Goal: Navigation & Orientation: Find specific page/section

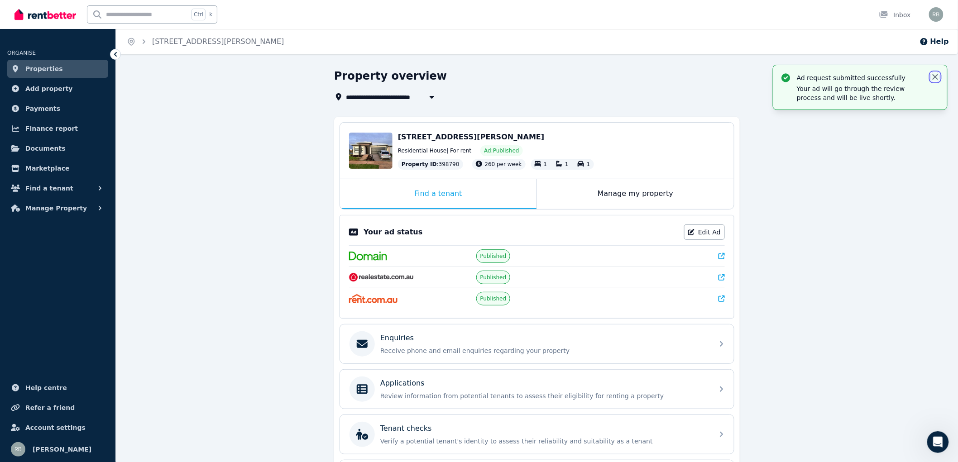
click at [935, 72] on icon "button" at bounding box center [935, 76] width 9 height 9
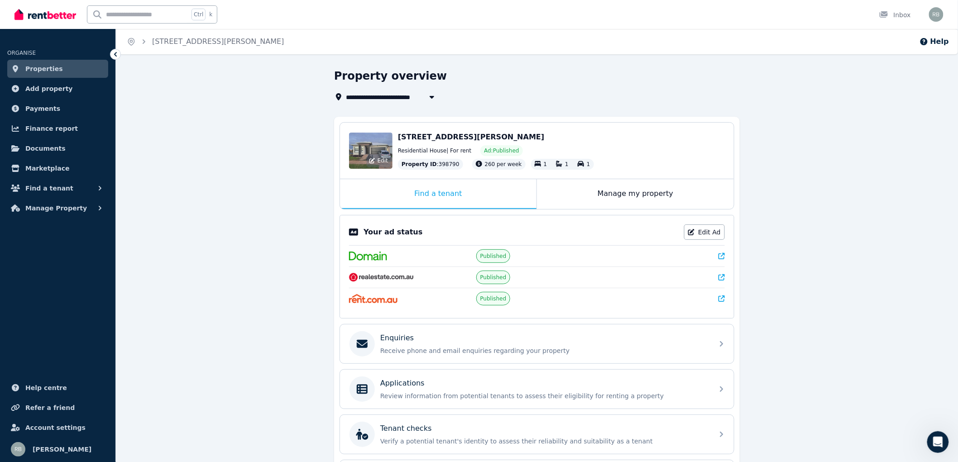
click at [374, 142] on div "Edit" at bounding box center [370, 151] width 43 height 36
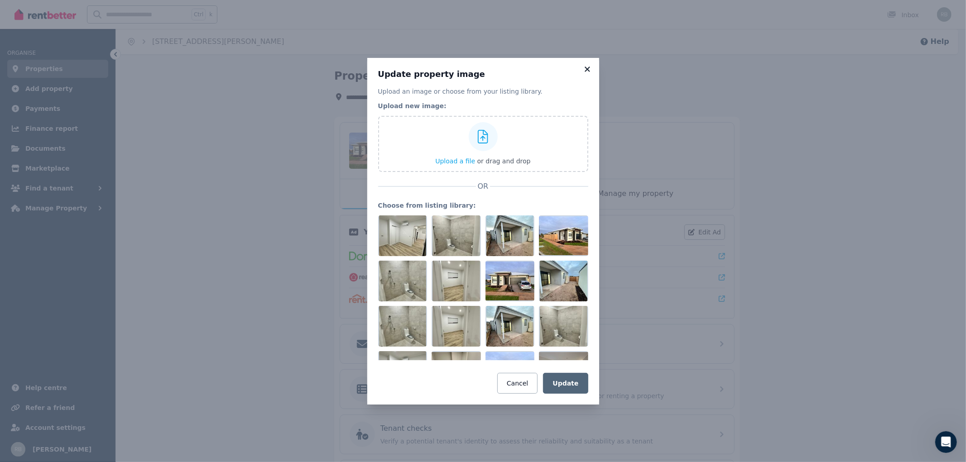
click at [583, 66] on icon at bounding box center [587, 69] width 9 height 8
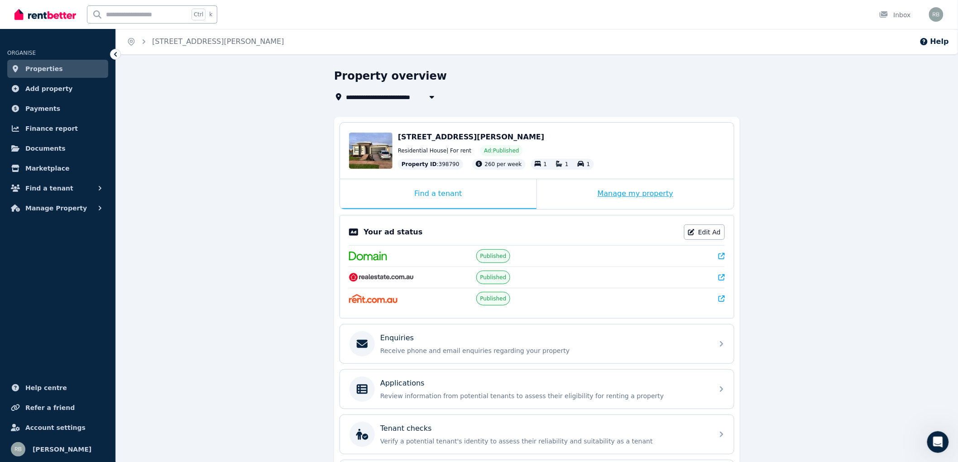
click at [642, 192] on div "Manage my property" at bounding box center [635, 194] width 197 height 30
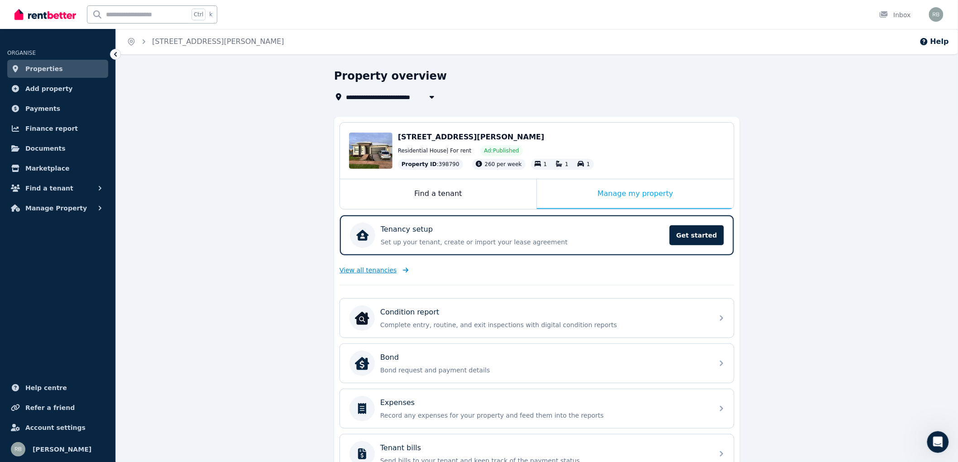
click at [378, 268] on span "View all tenancies" at bounding box center [368, 270] width 57 height 9
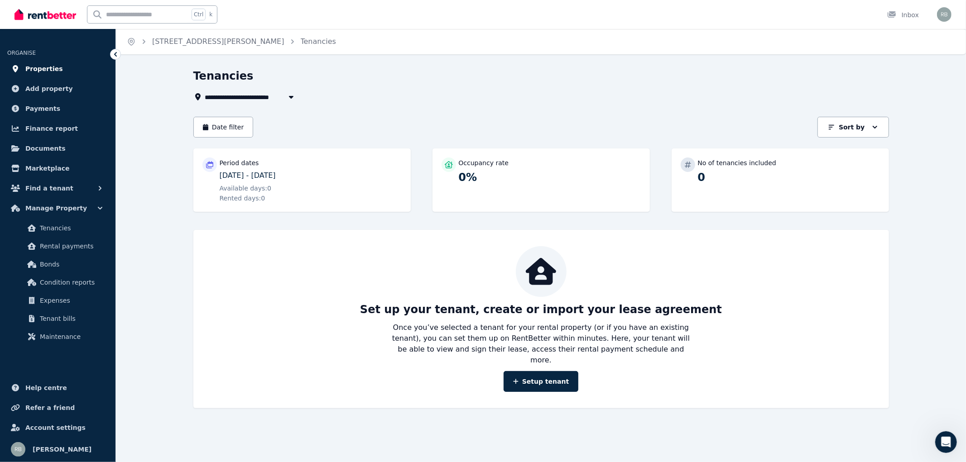
click at [37, 68] on span "Properties" at bounding box center [44, 68] width 38 height 11
